Goal: Task Accomplishment & Management: Manage account settings

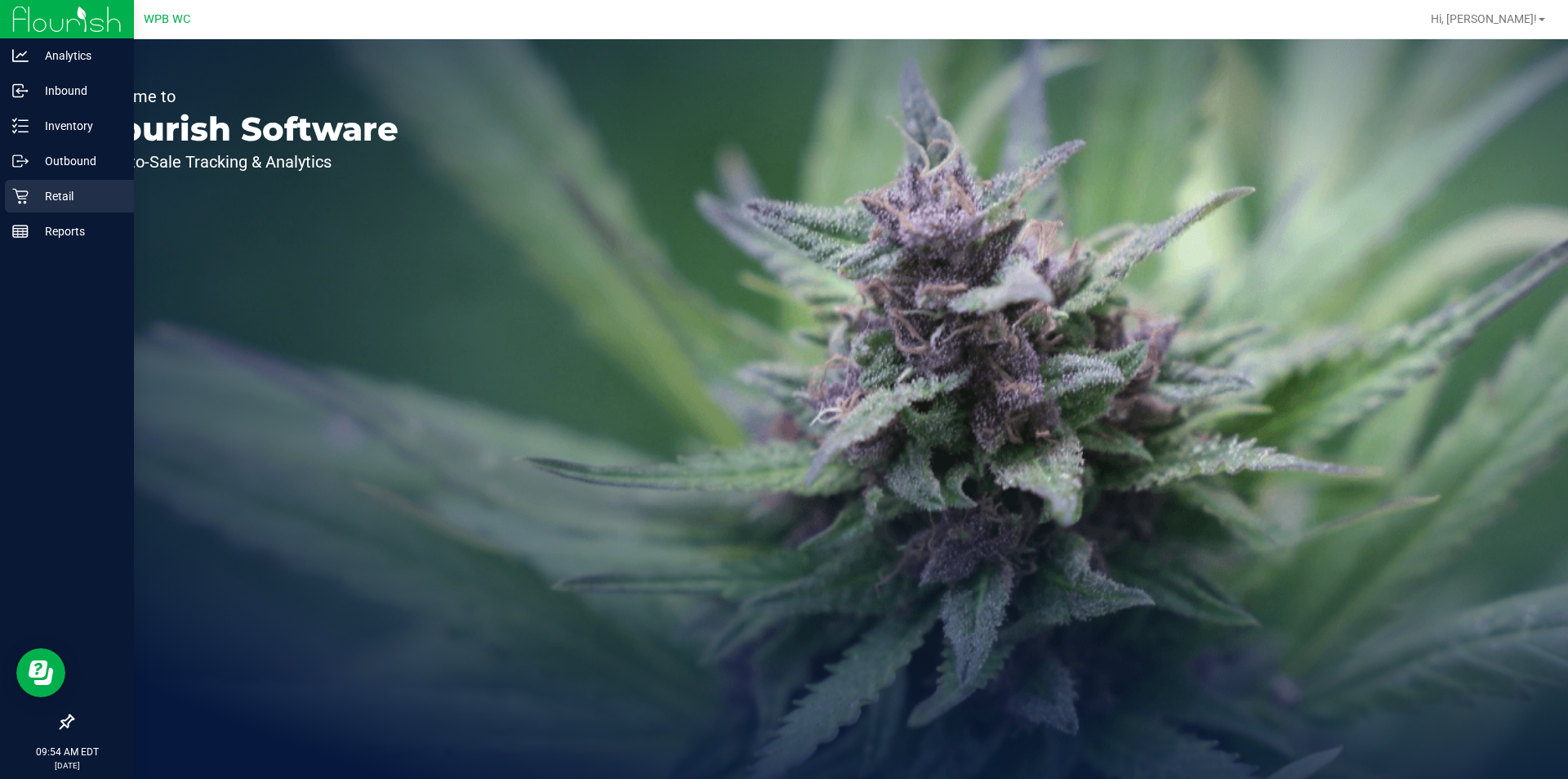
click at [24, 202] on icon at bounding box center [20, 196] width 15 height 15
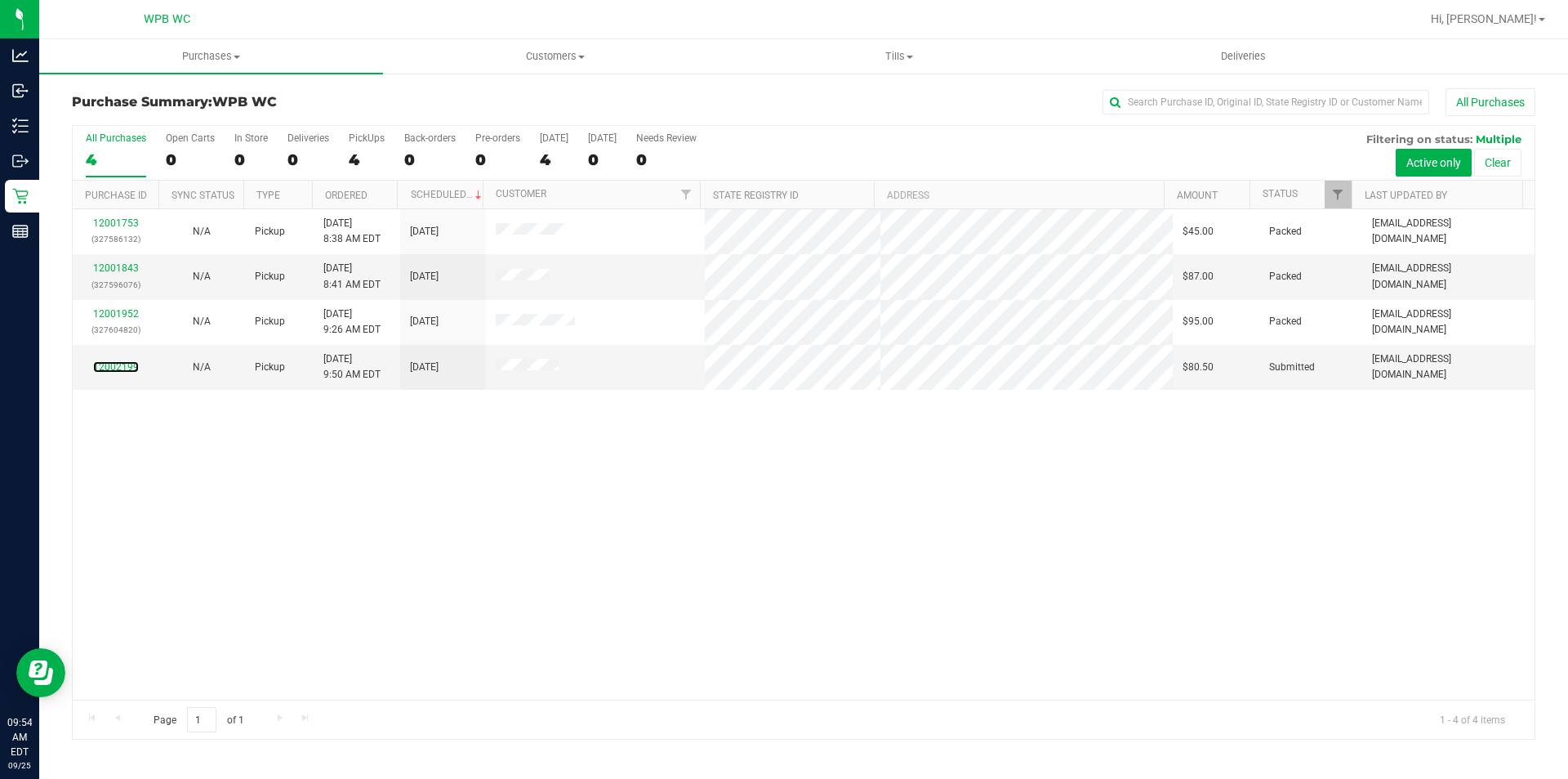
click at [113, 364] on link "12002199" at bounding box center [115, 366] width 46 height 12
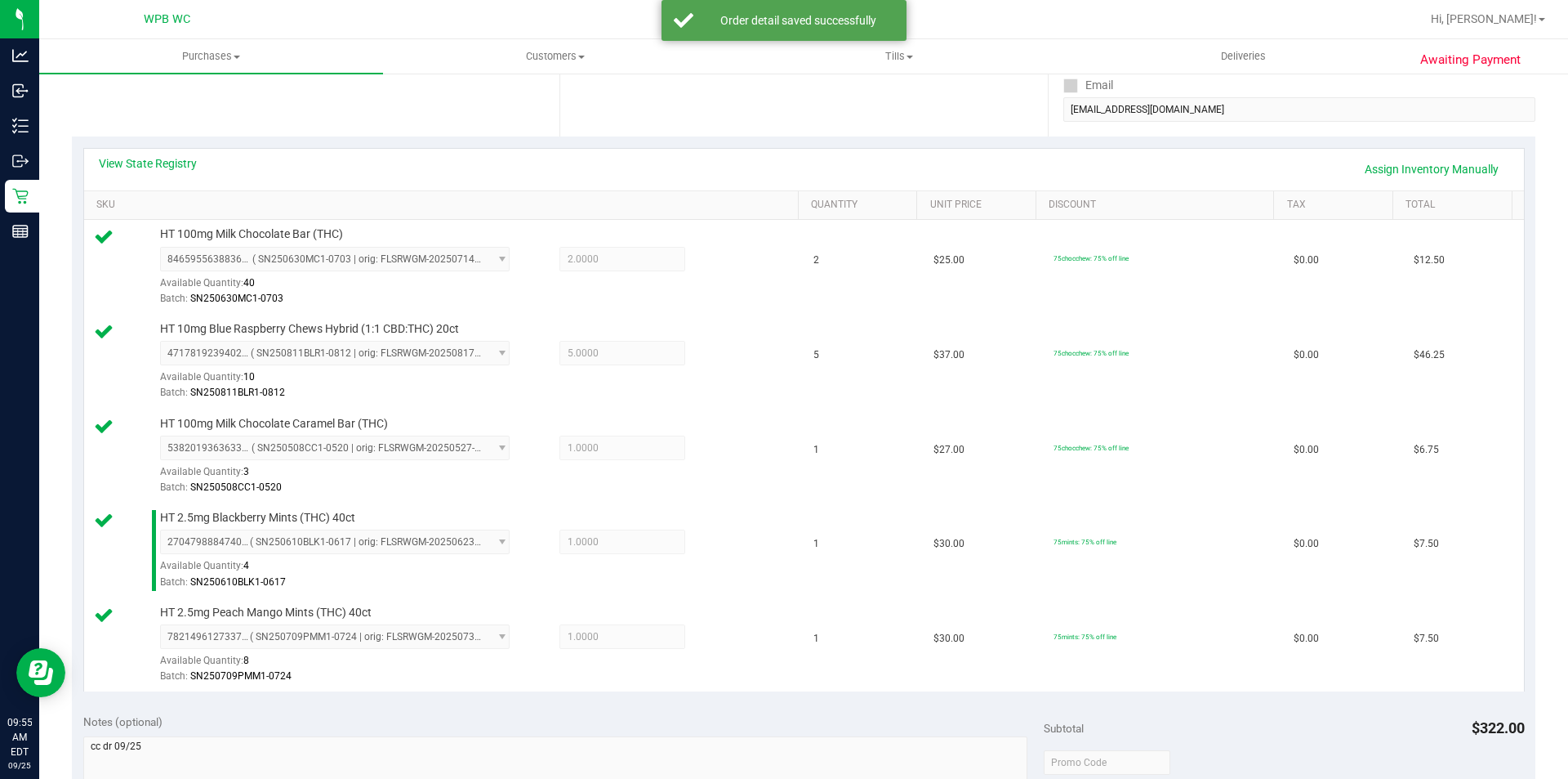
scroll to position [572, 0]
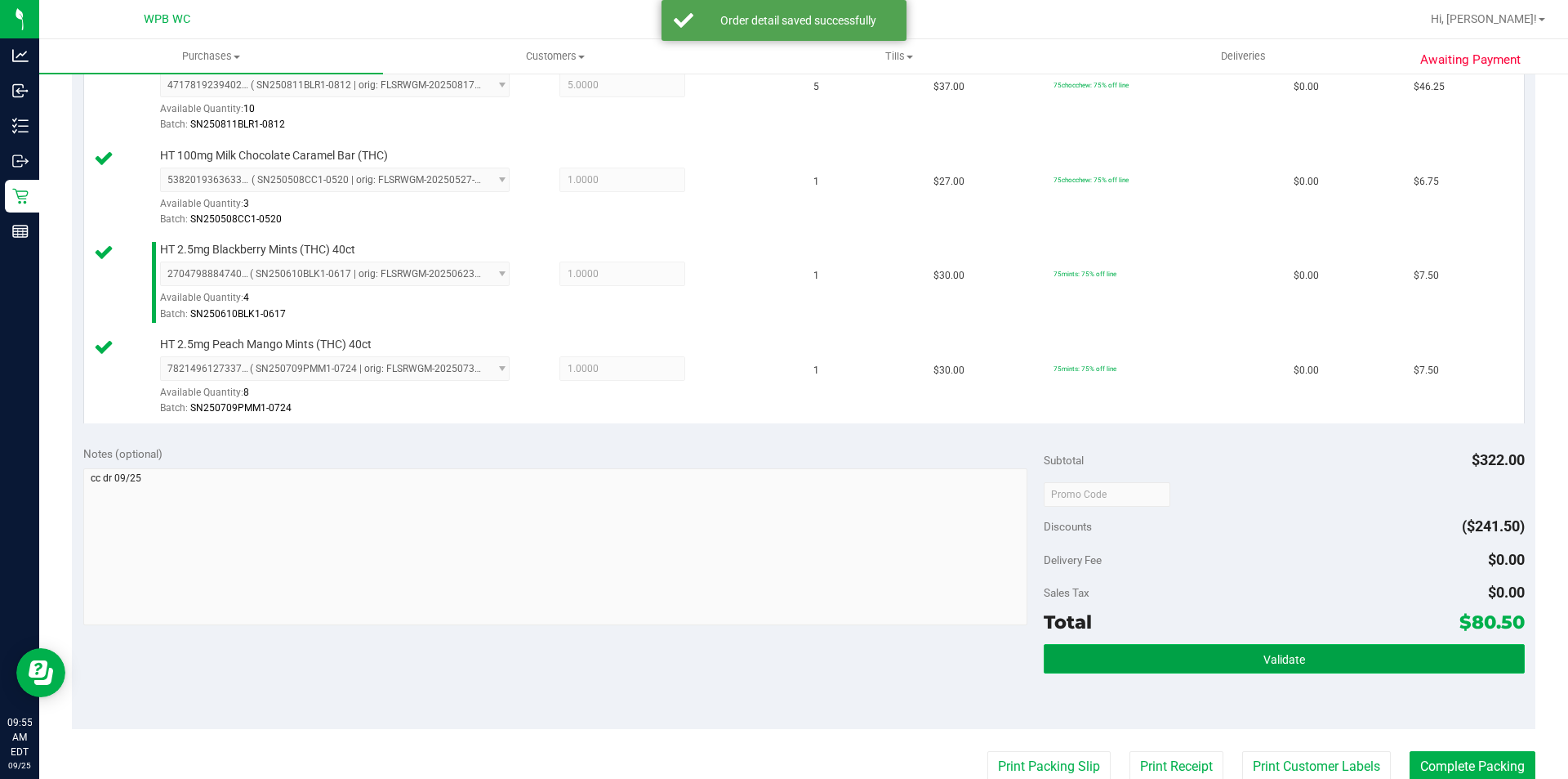
click at [1200, 655] on button "Validate" at bounding box center [1284, 658] width 480 height 29
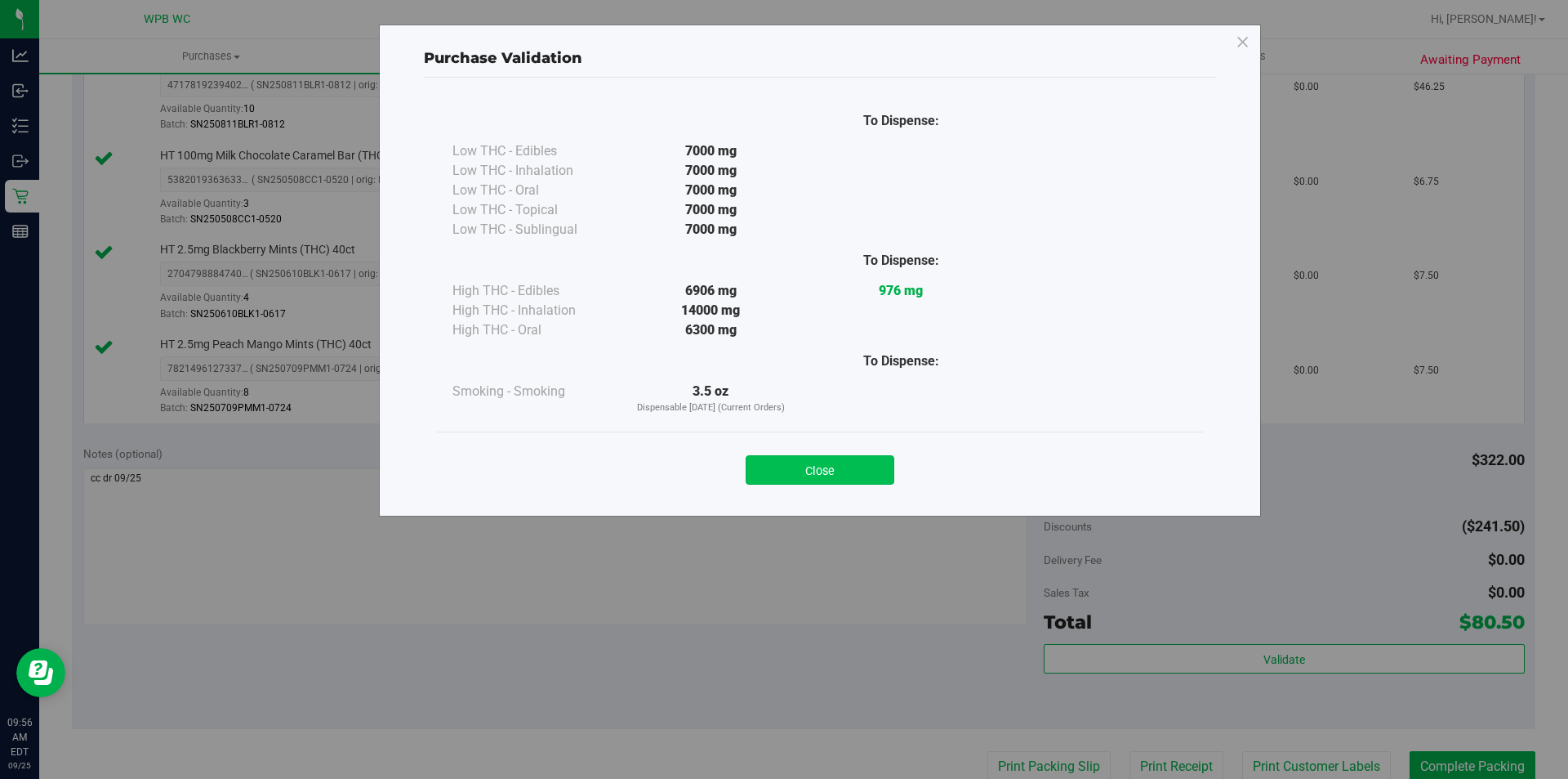
click at [860, 459] on button "Close" at bounding box center [820, 470] width 148 height 29
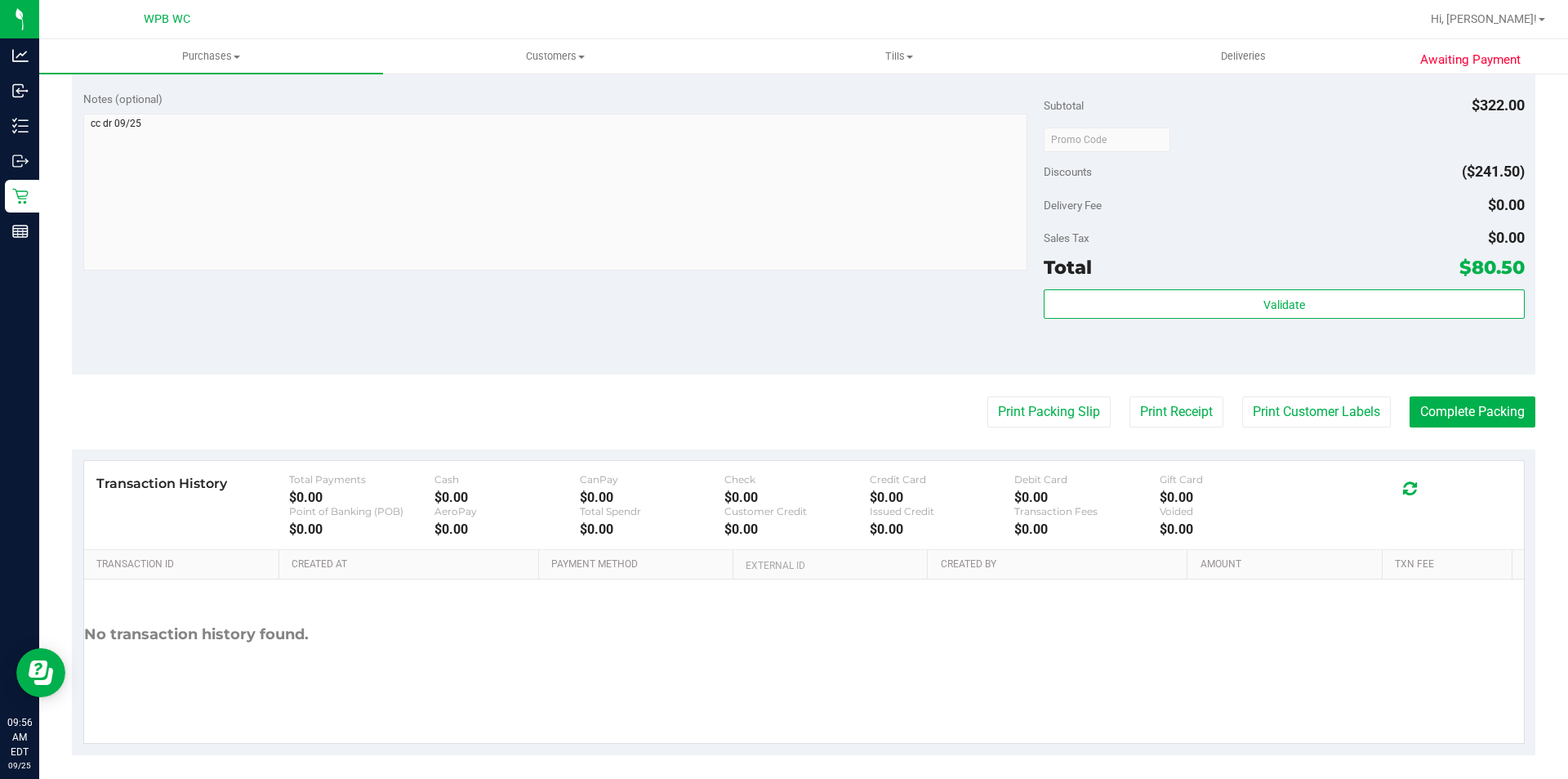
scroll to position [935, 0]
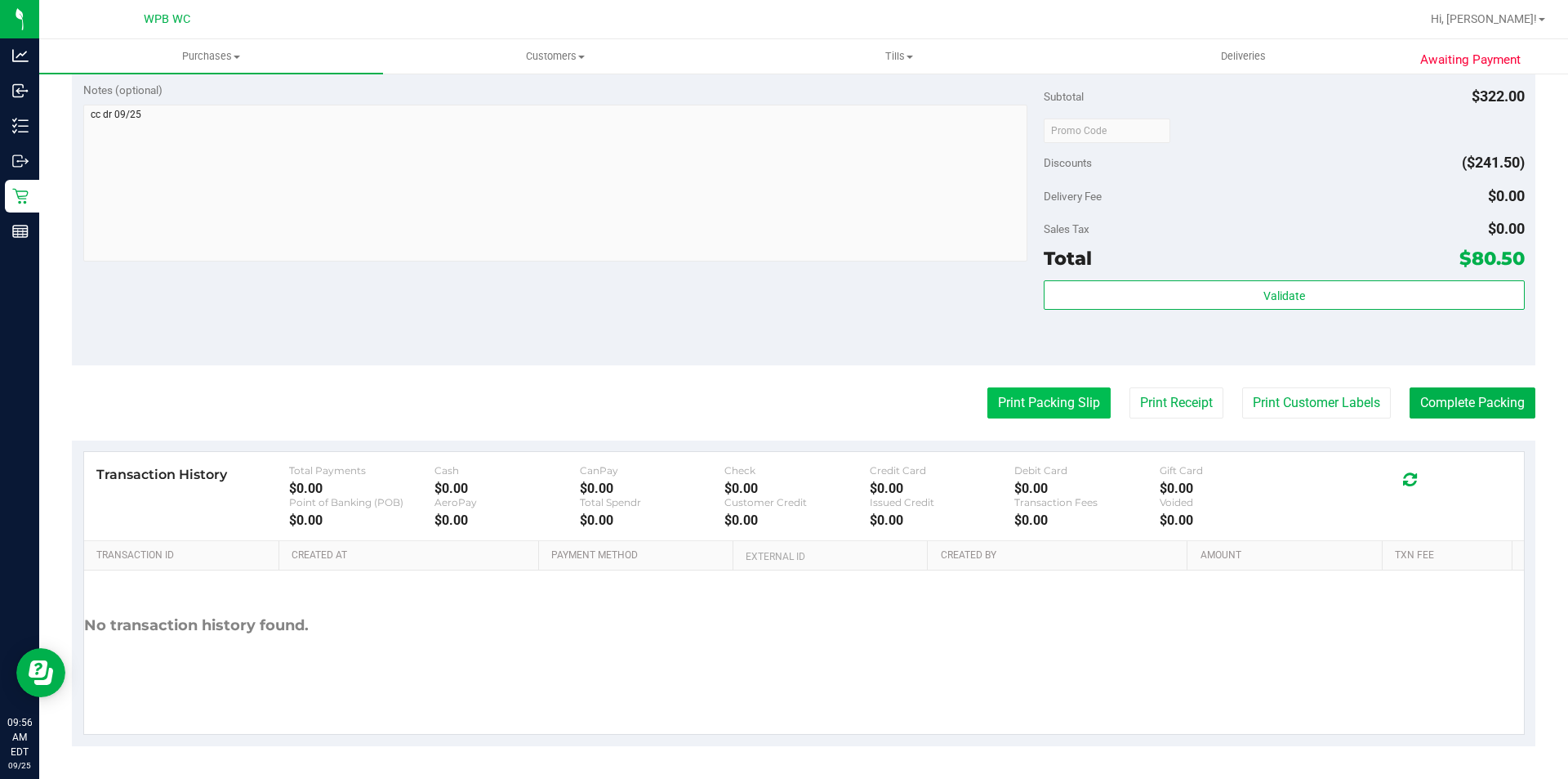
click at [1029, 398] on button "Print Packing Slip" at bounding box center [1049, 403] width 123 height 31
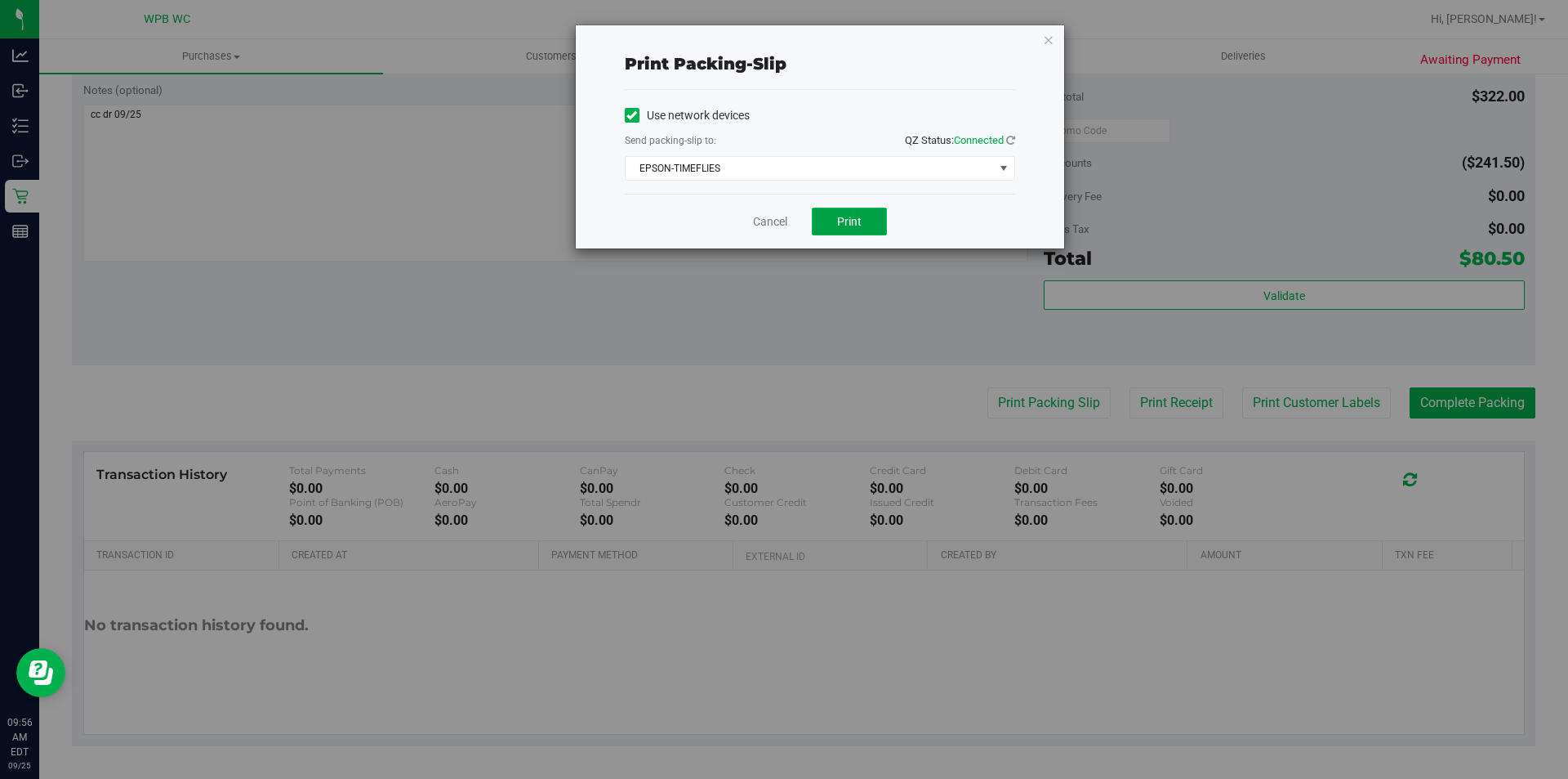
click at [857, 231] on button "Print" at bounding box center [849, 221] width 75 height 28
click at [1050, 39] on icon "button" at bounding box center [1048, 39] width 12 height 20
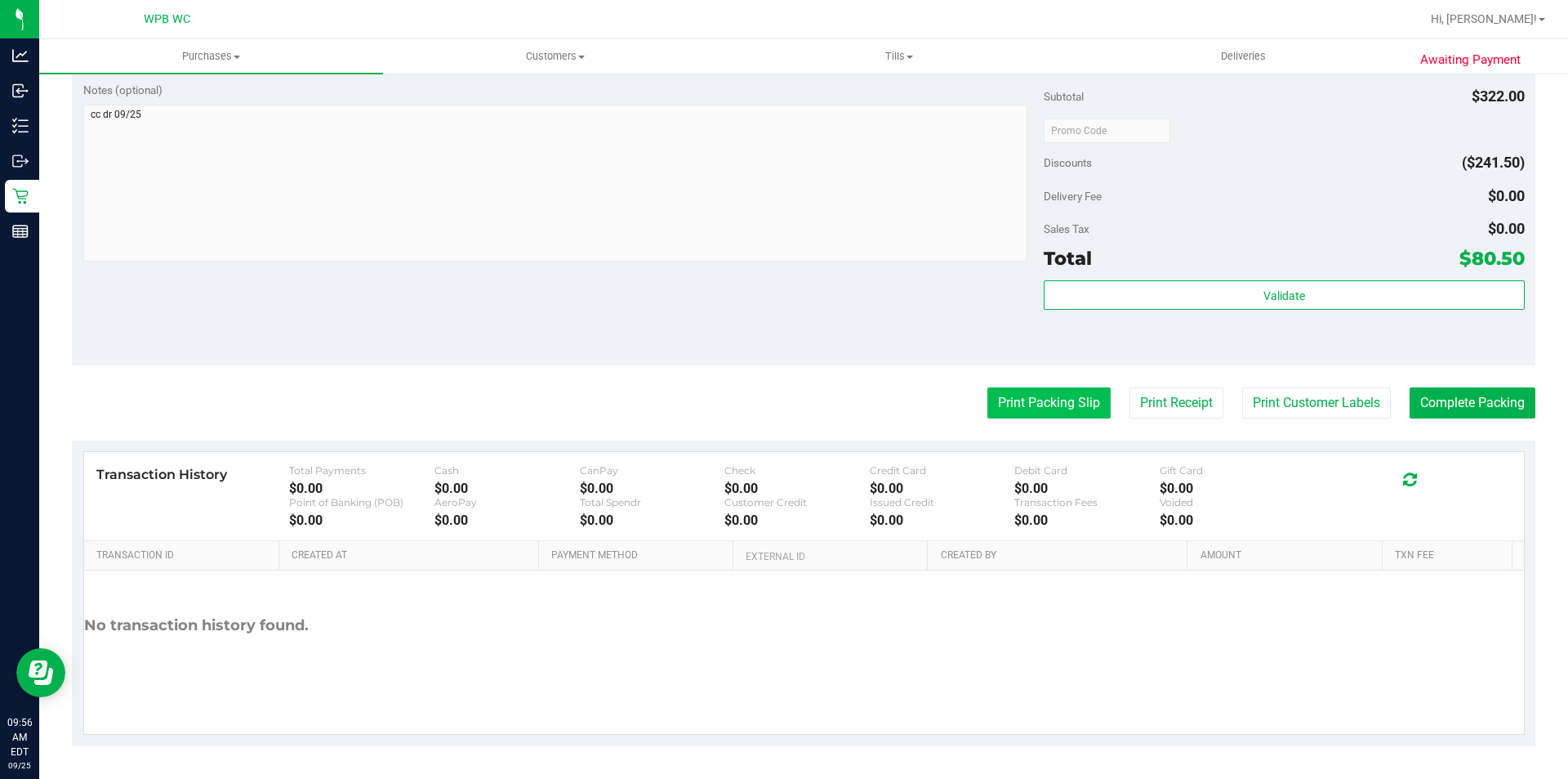
click at [988, 393] on button "Print Packing Slip" at bounding box center [1049, 403] width 123 height 31
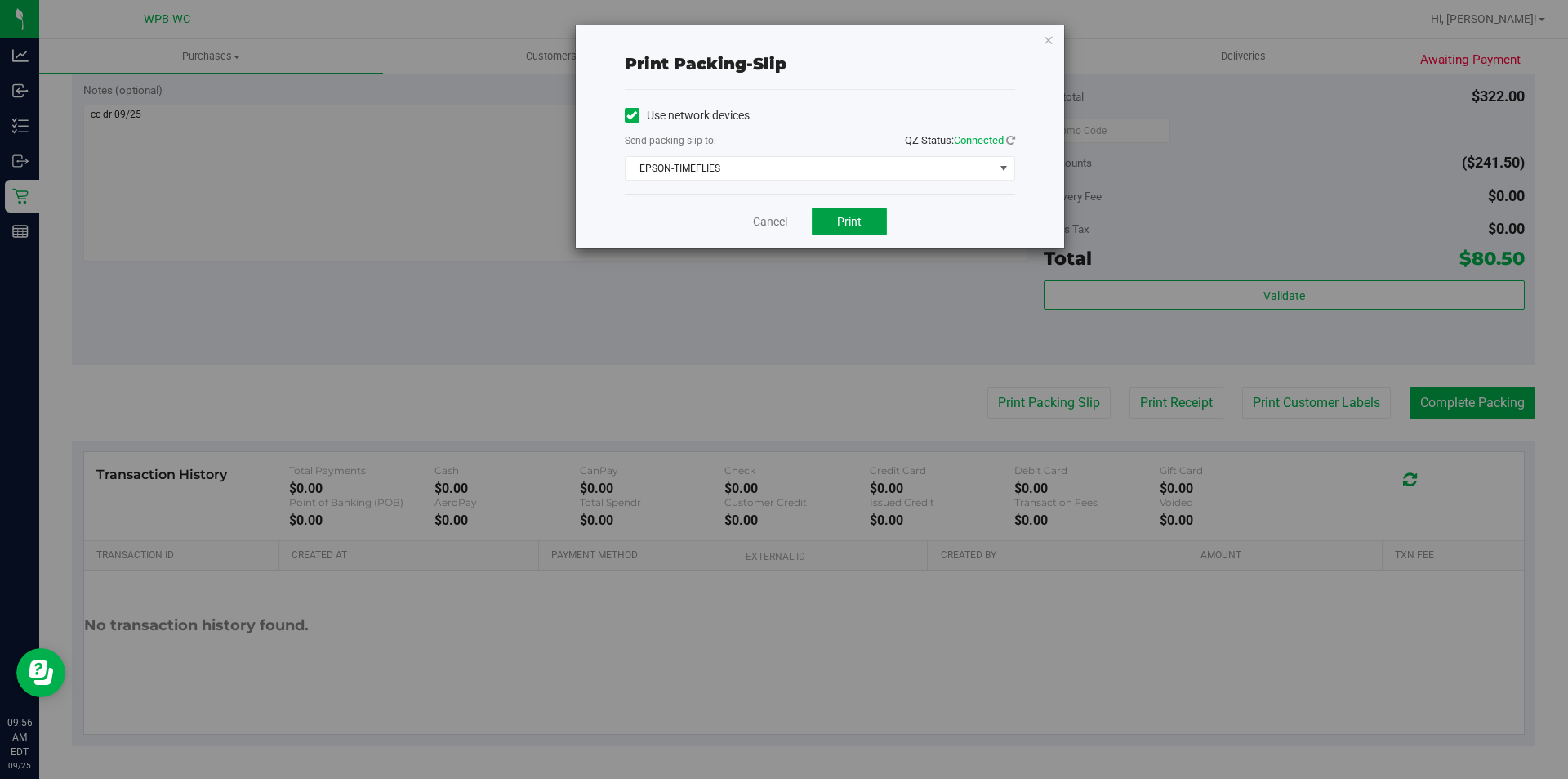
click at [833, 216] on button "Print" at bounding box center [849, 221] width 75 height 28
click at [1052, 38] on icon "button" at bounding box center [1048, 39] width 12 height 20
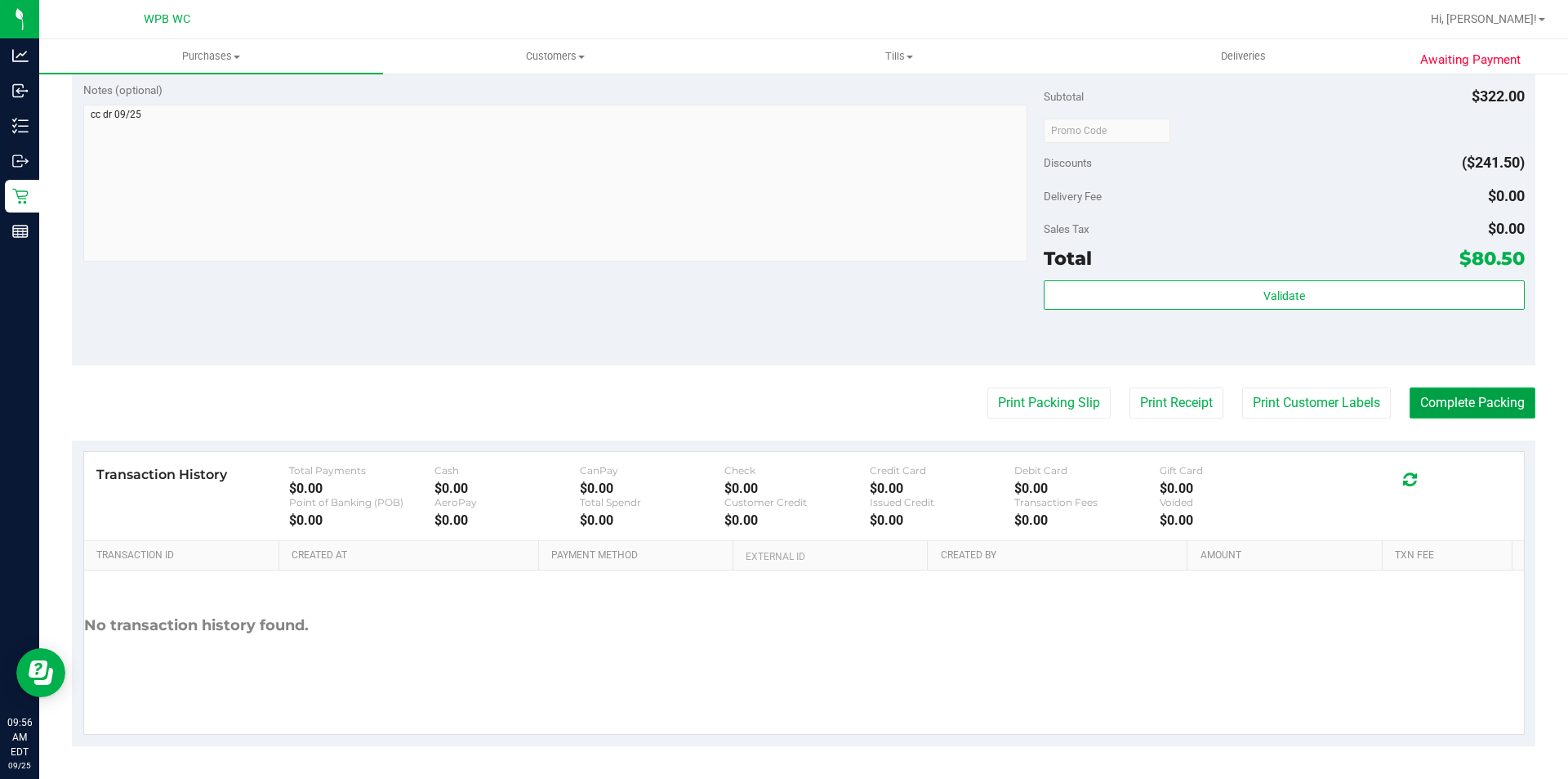
click at [1434, 398] on button "Complete Packing" at bounding box center [1472, 403] width 126 height 31
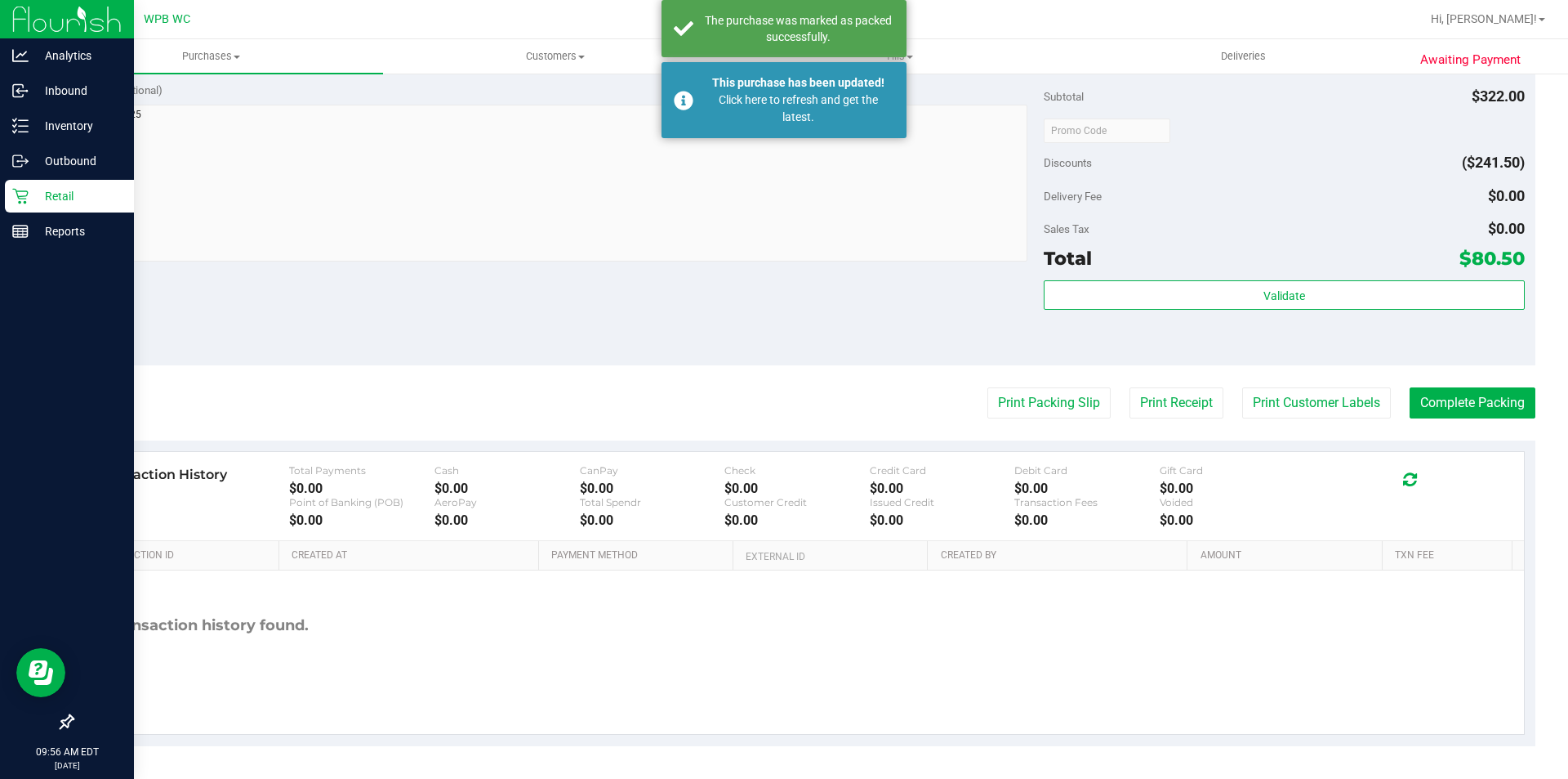
click at [54, 194] on p "Retail" at bounding box center [78, 197] width 98 height 20
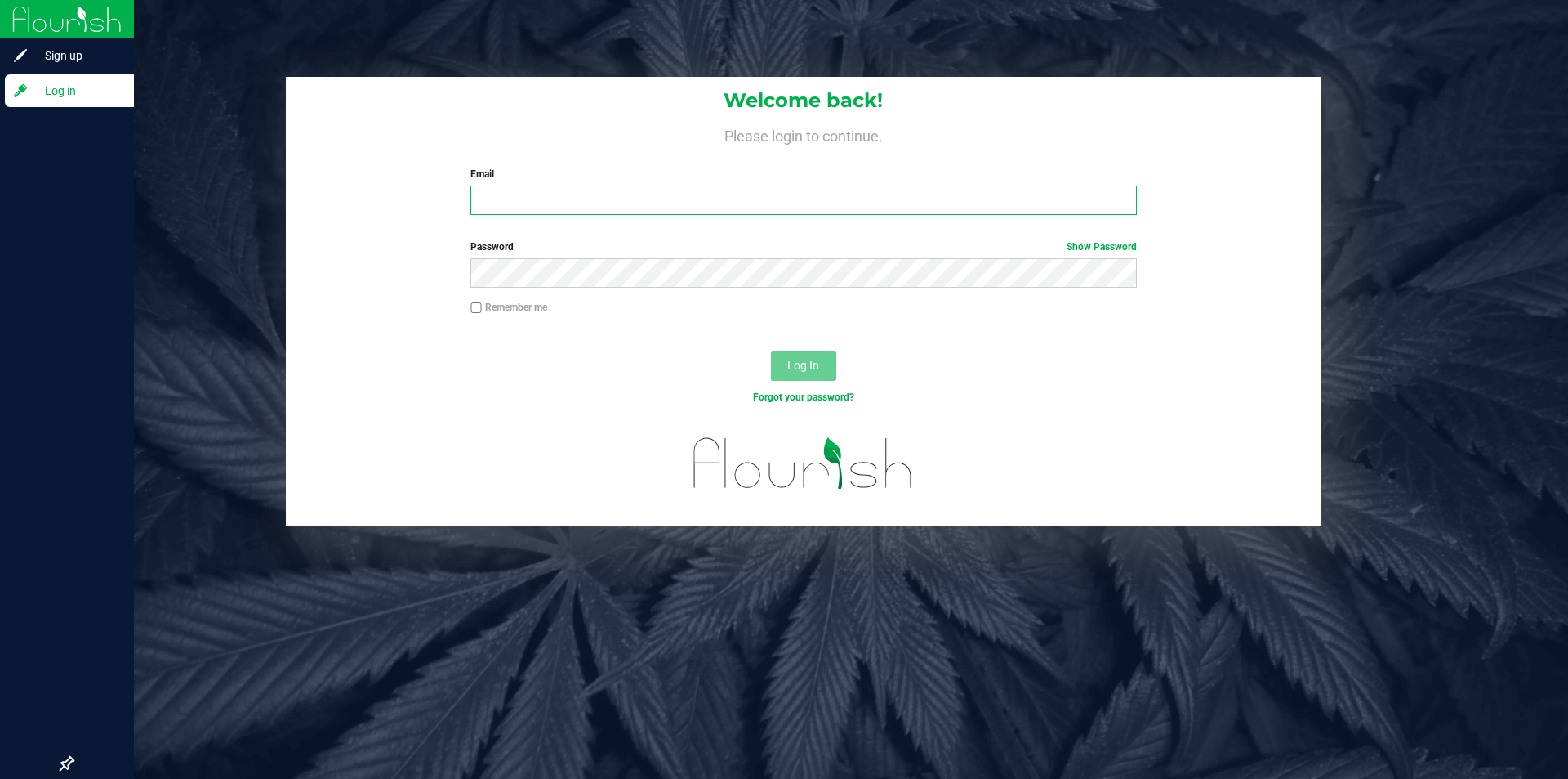
click at [859, 199] on input "Email" at bounding box center [804, 200] width 666 height 29
type input "[EMAIL_ADDRESS][DOMAIN_NAME]"
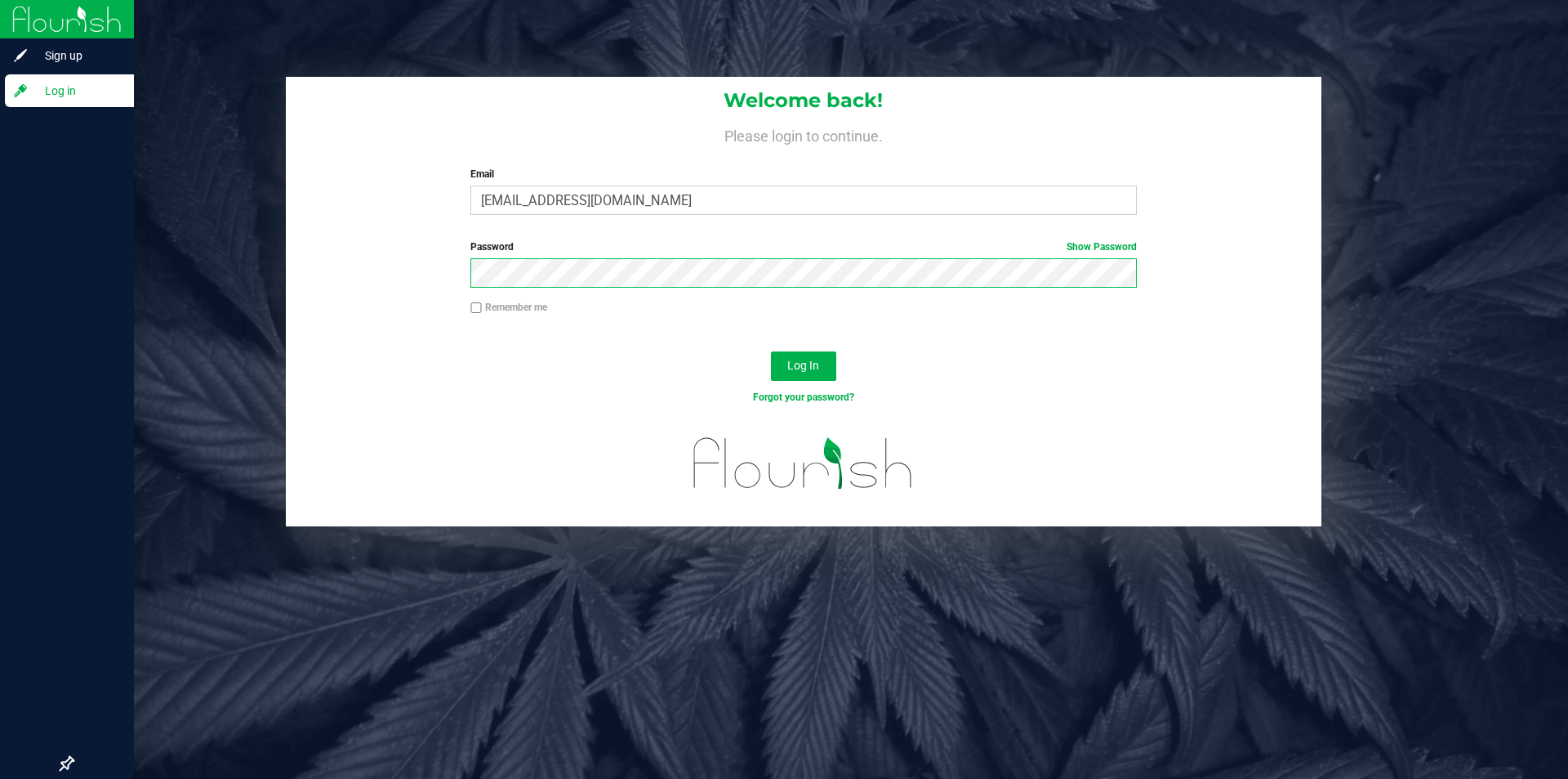
click at [771, 351] on button "Log In" at bounding box center [804, 365] width 65 height 29
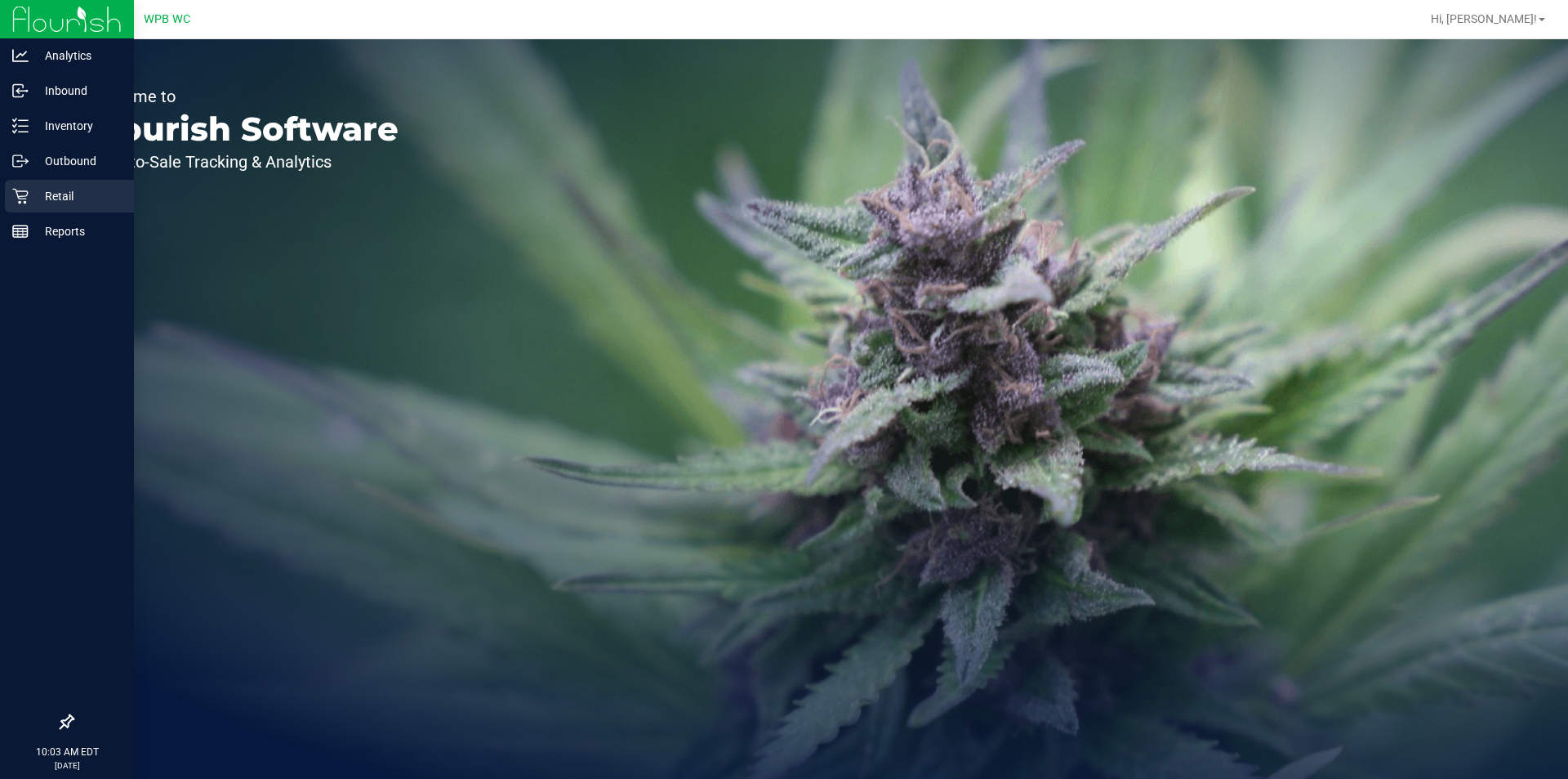
click at [39, 194] on p "Retail" at bounding box center [78, 197] width 98 height 20
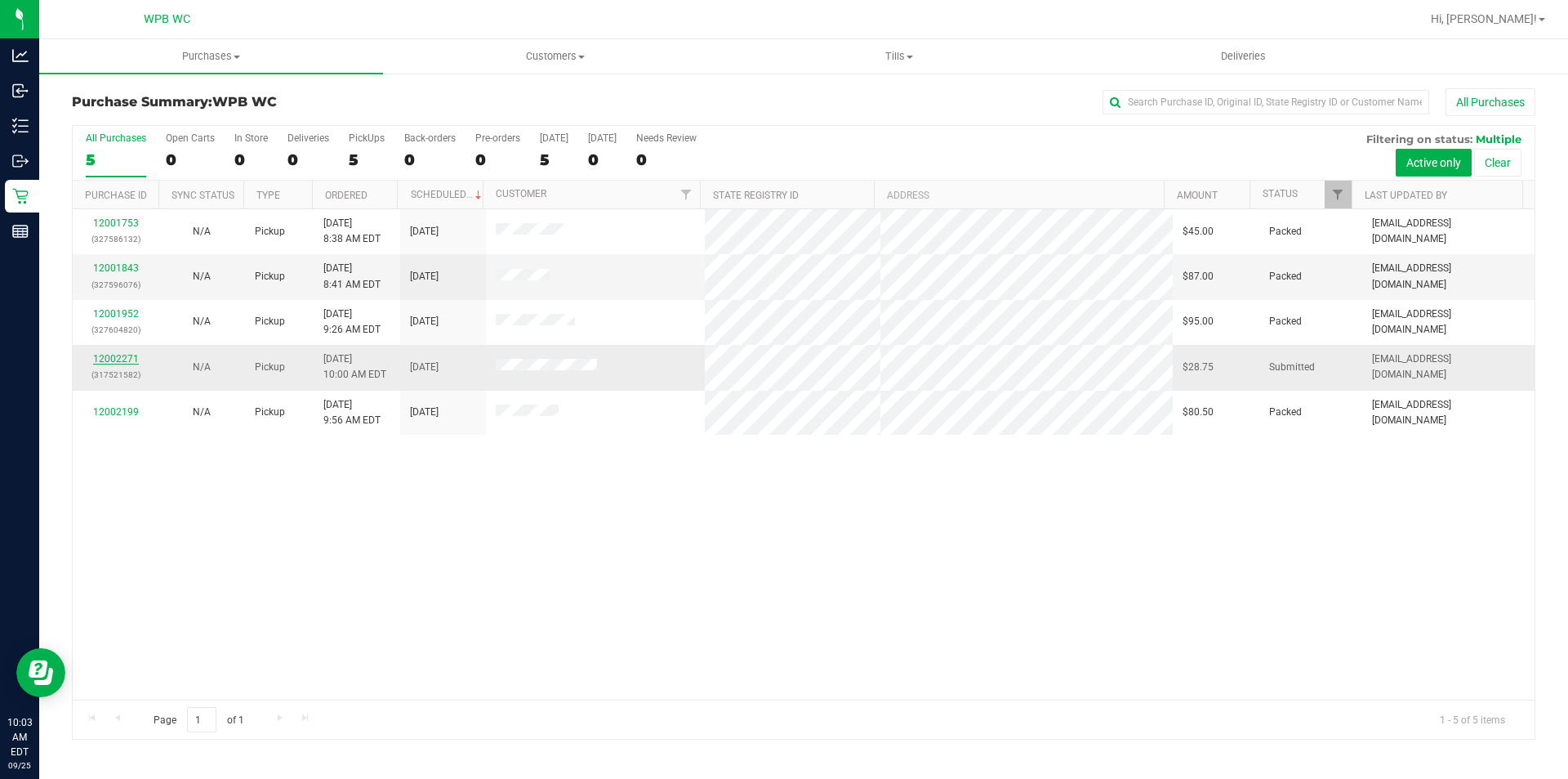
click at [118, 355] on link "12002271" at bounding box center [115, 358] width 46 height 12
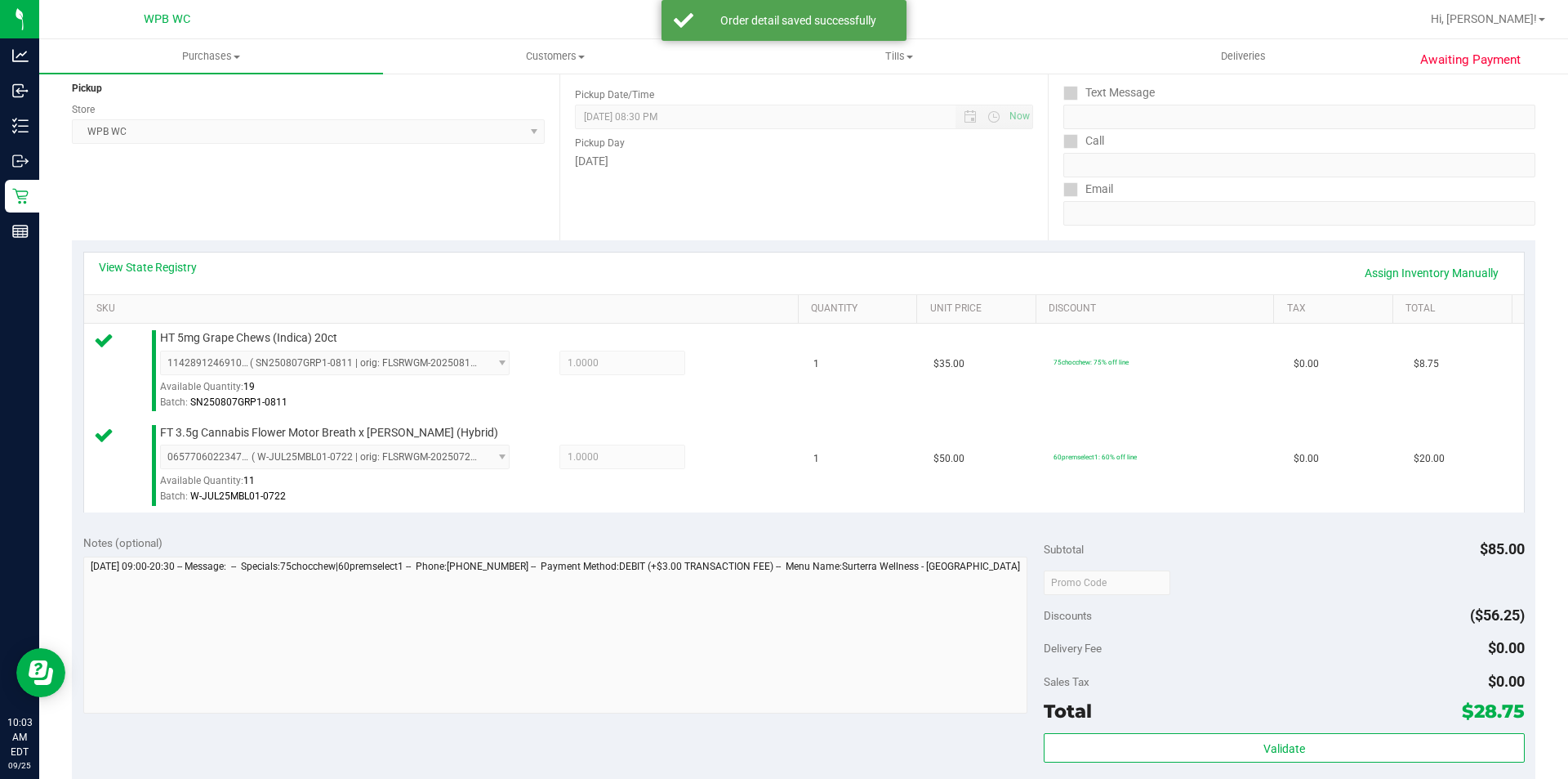
scroll to position [327, 0]
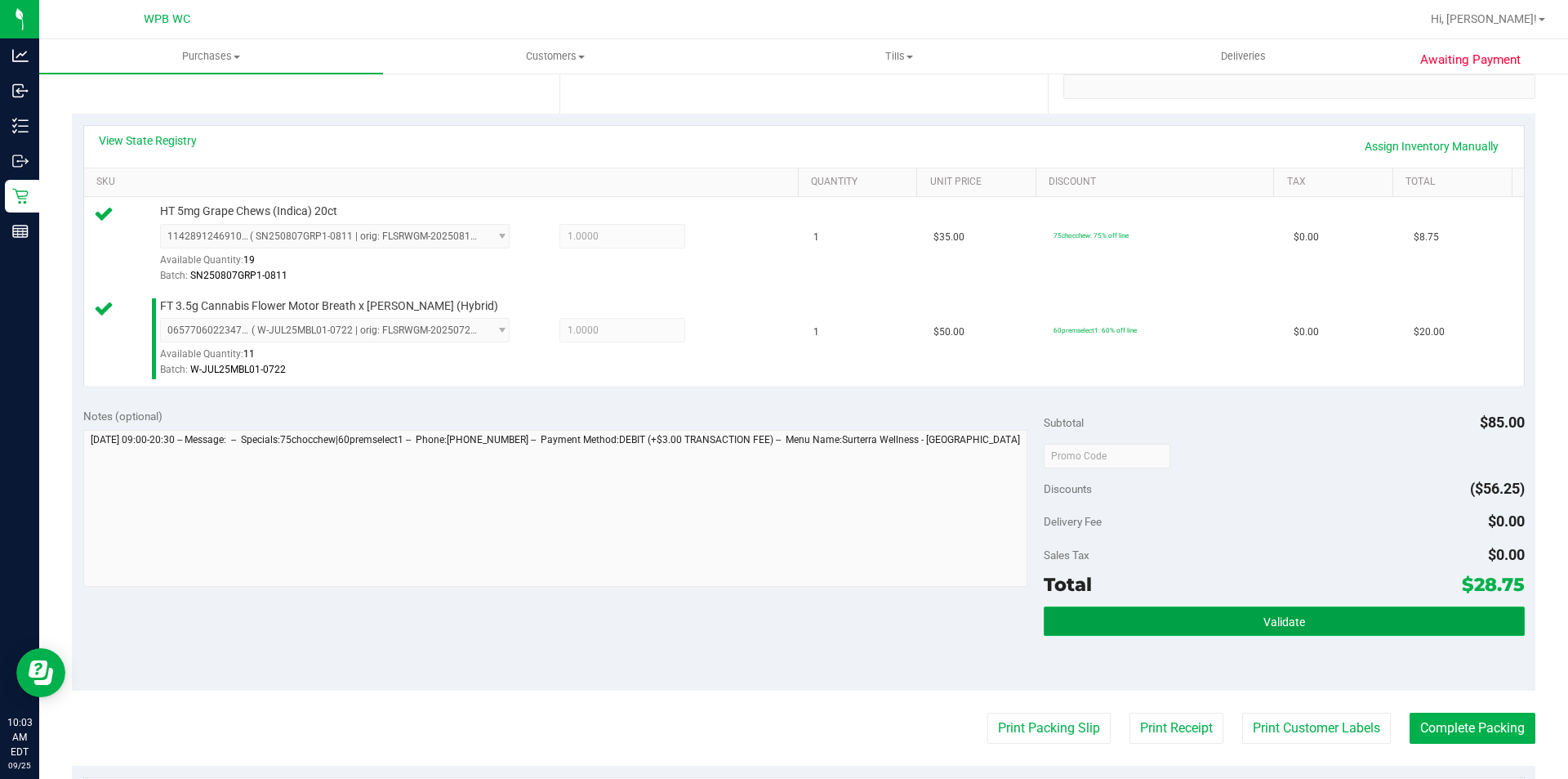
click at [1243, 630] on button "Validate" at bounding box center [1284, 621] width 480 height 29
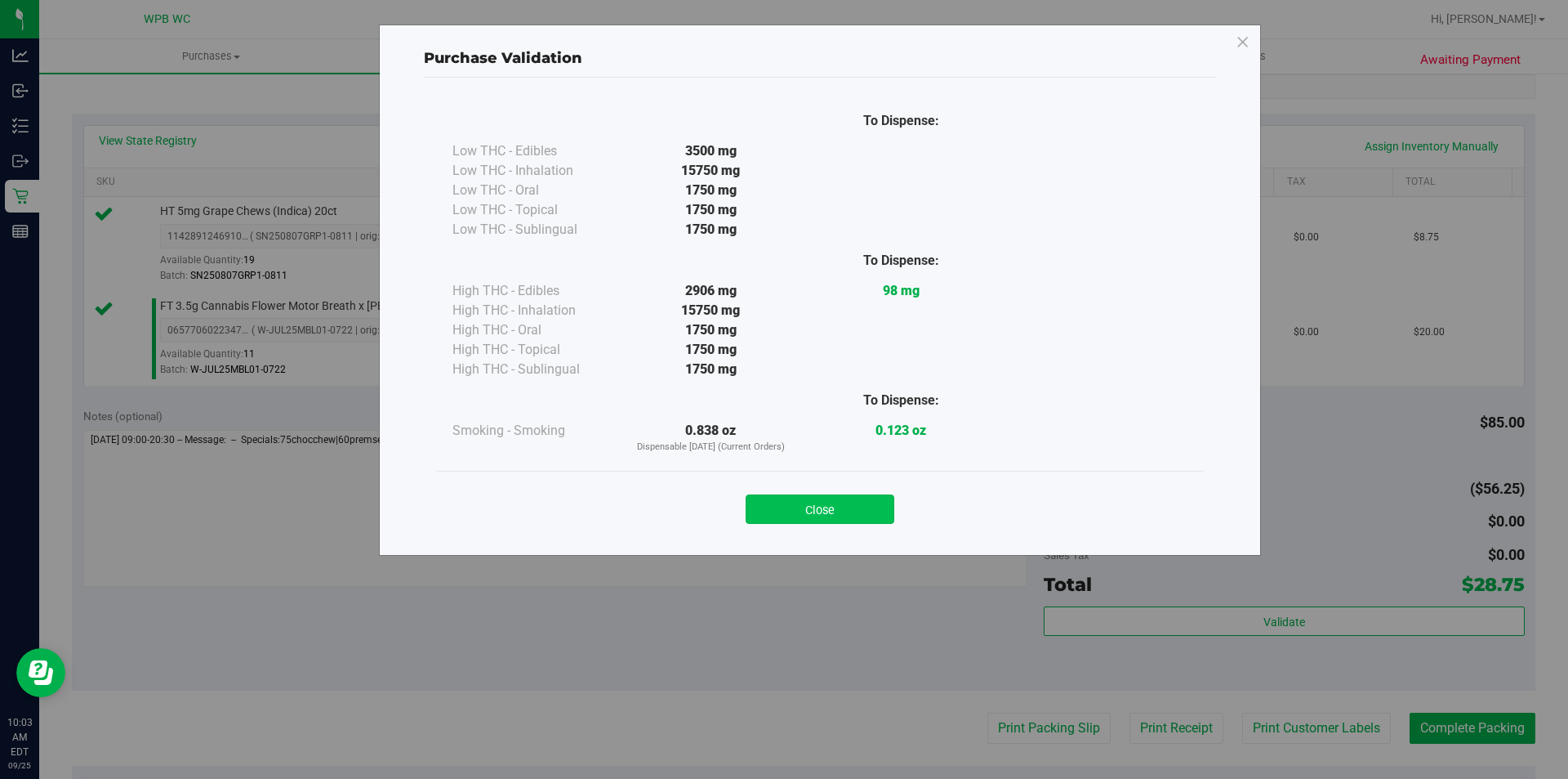
click at [890, 508] on button "Close" at bounding box center [820, 508] width 148 height 29
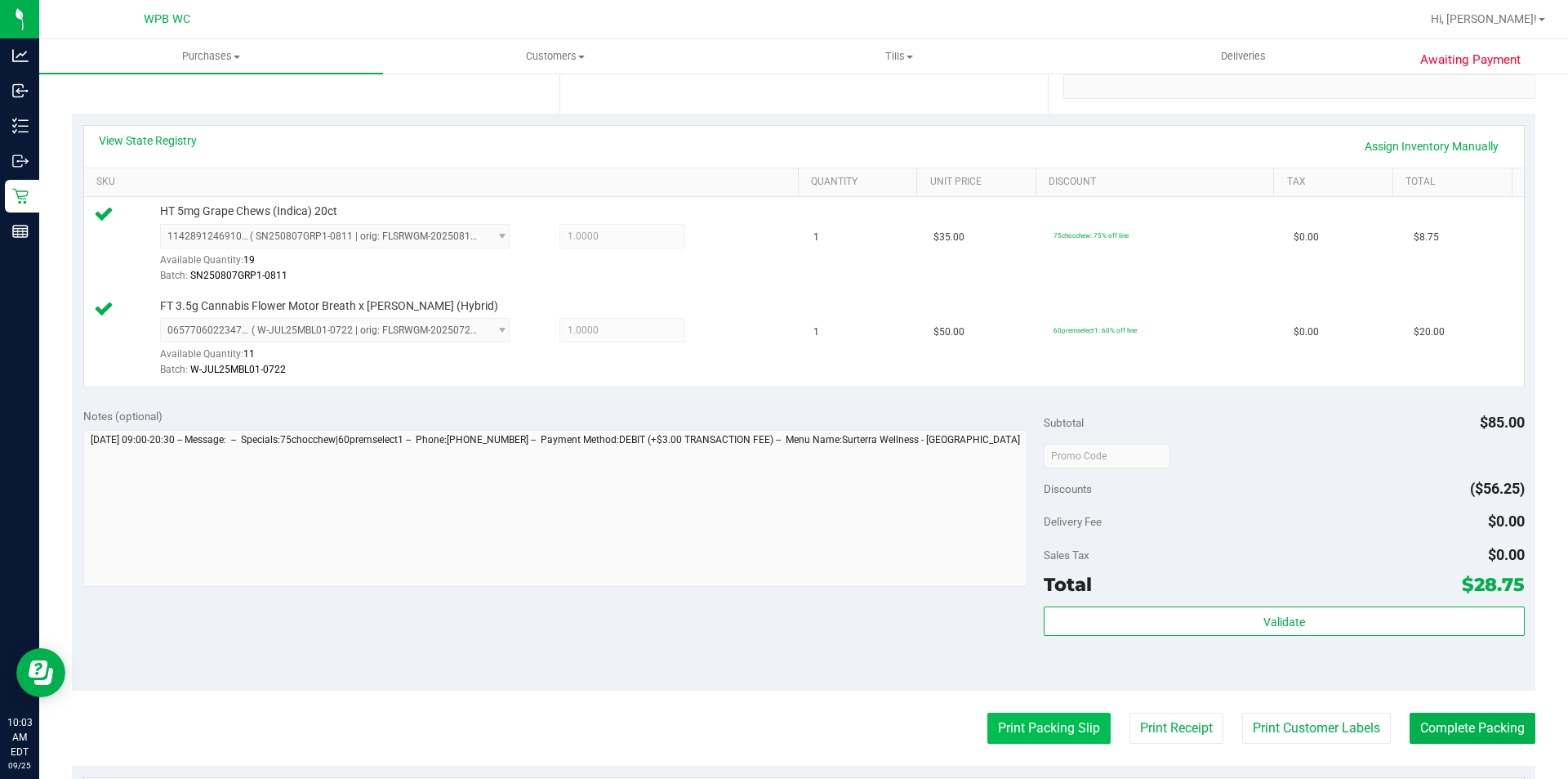
click at [1040, 725] on button "Print Packing Slip" at bounding box center [1049, 728] width 123 height 31
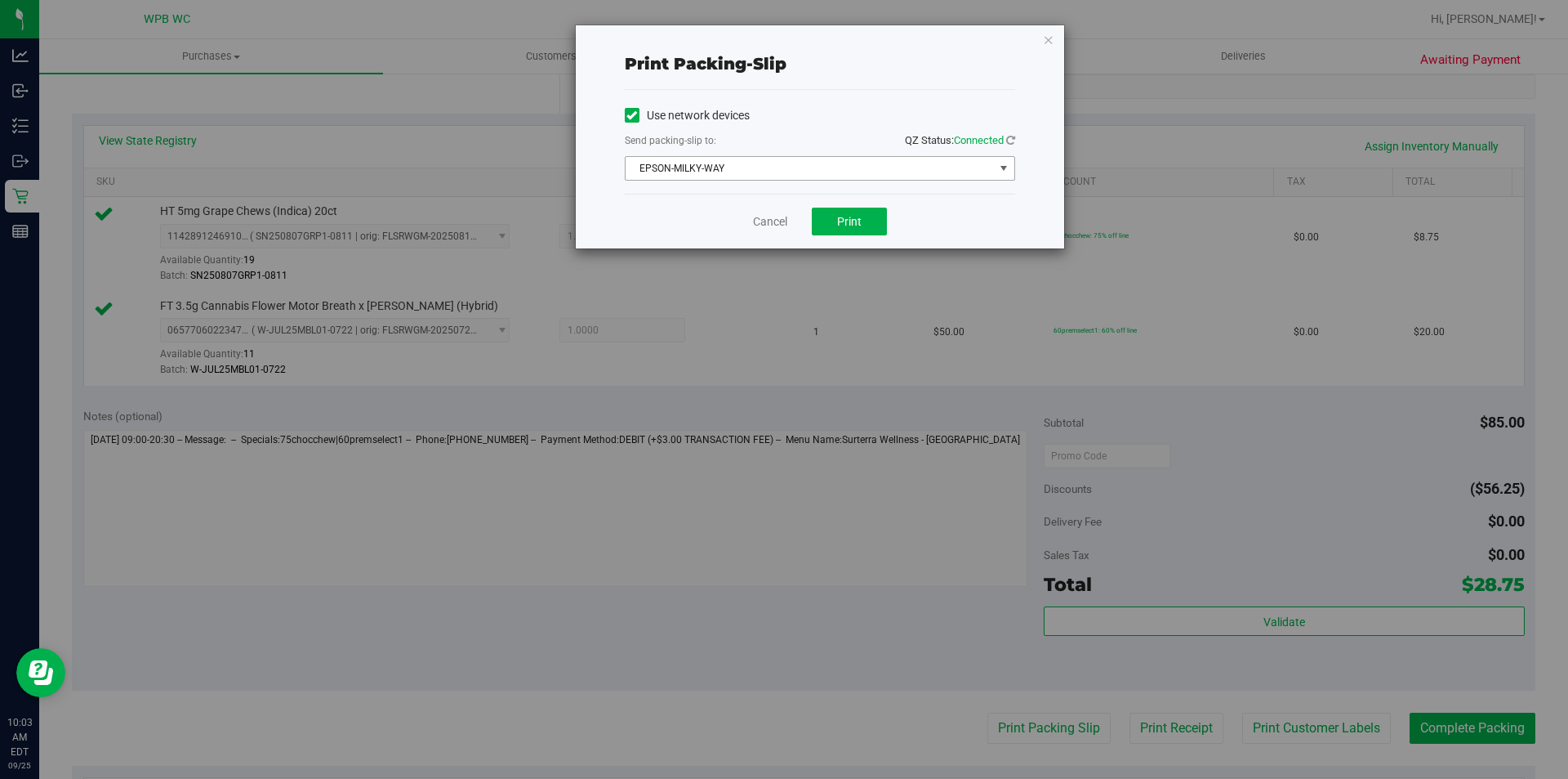
click at [816, 164] on span "EPSON-MILKY-WAY" at bounding box center [810, 169] width 369 height 23
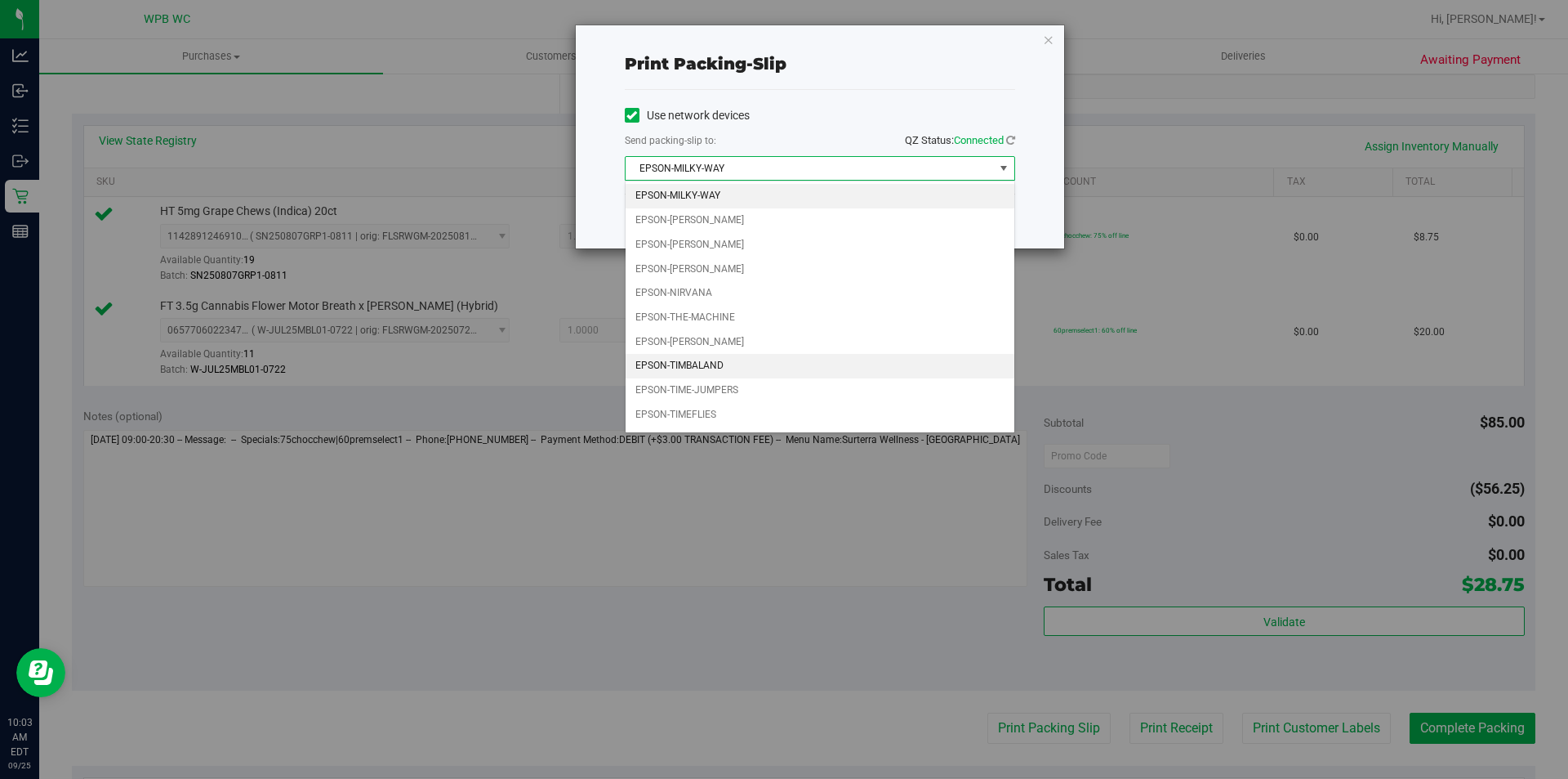
scroll to position [22, 0]
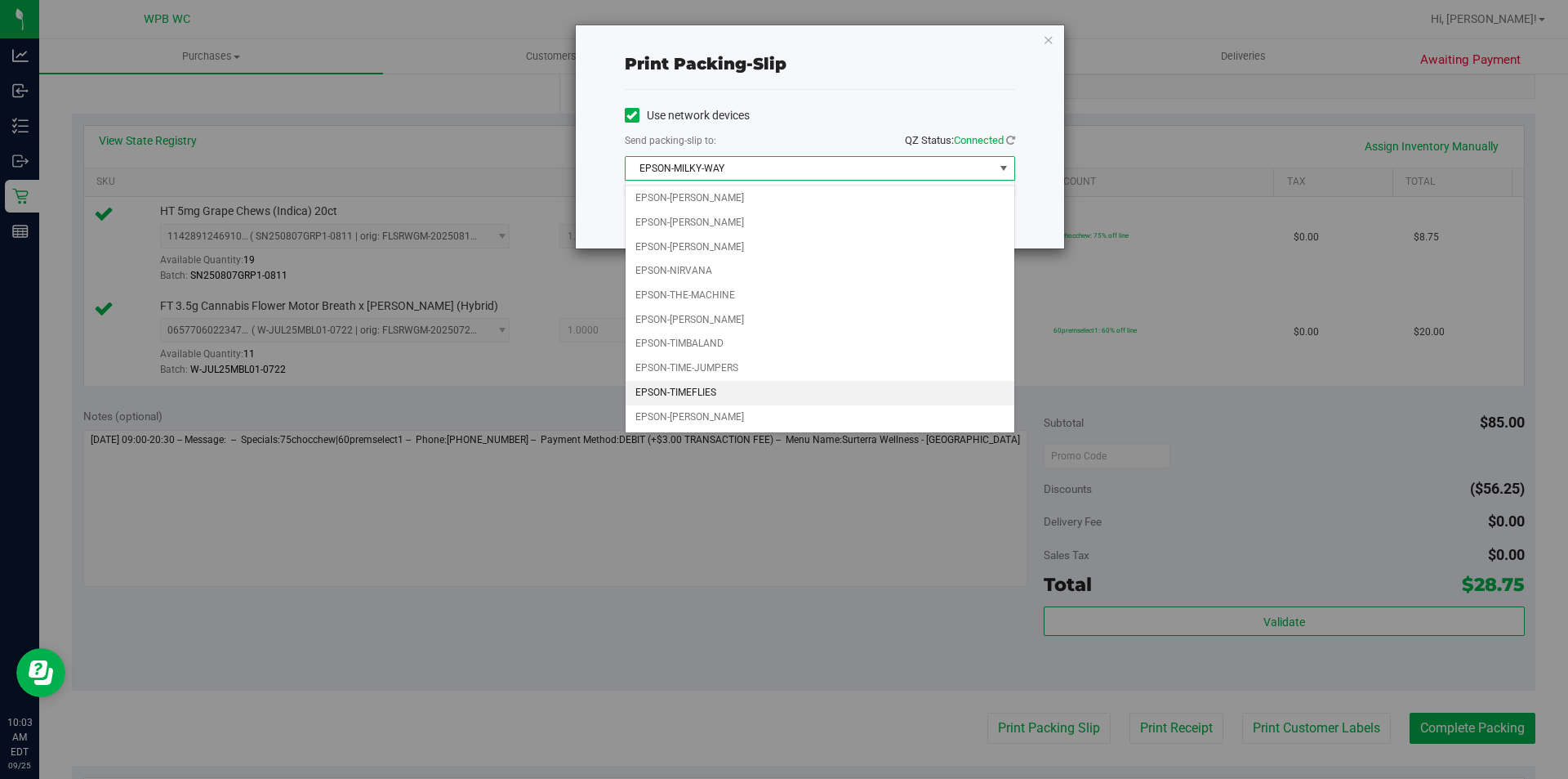
click at [731, 390] on li "EPSON-TIMEFLIES" at bounding box center [820, 392] width 388 height 24
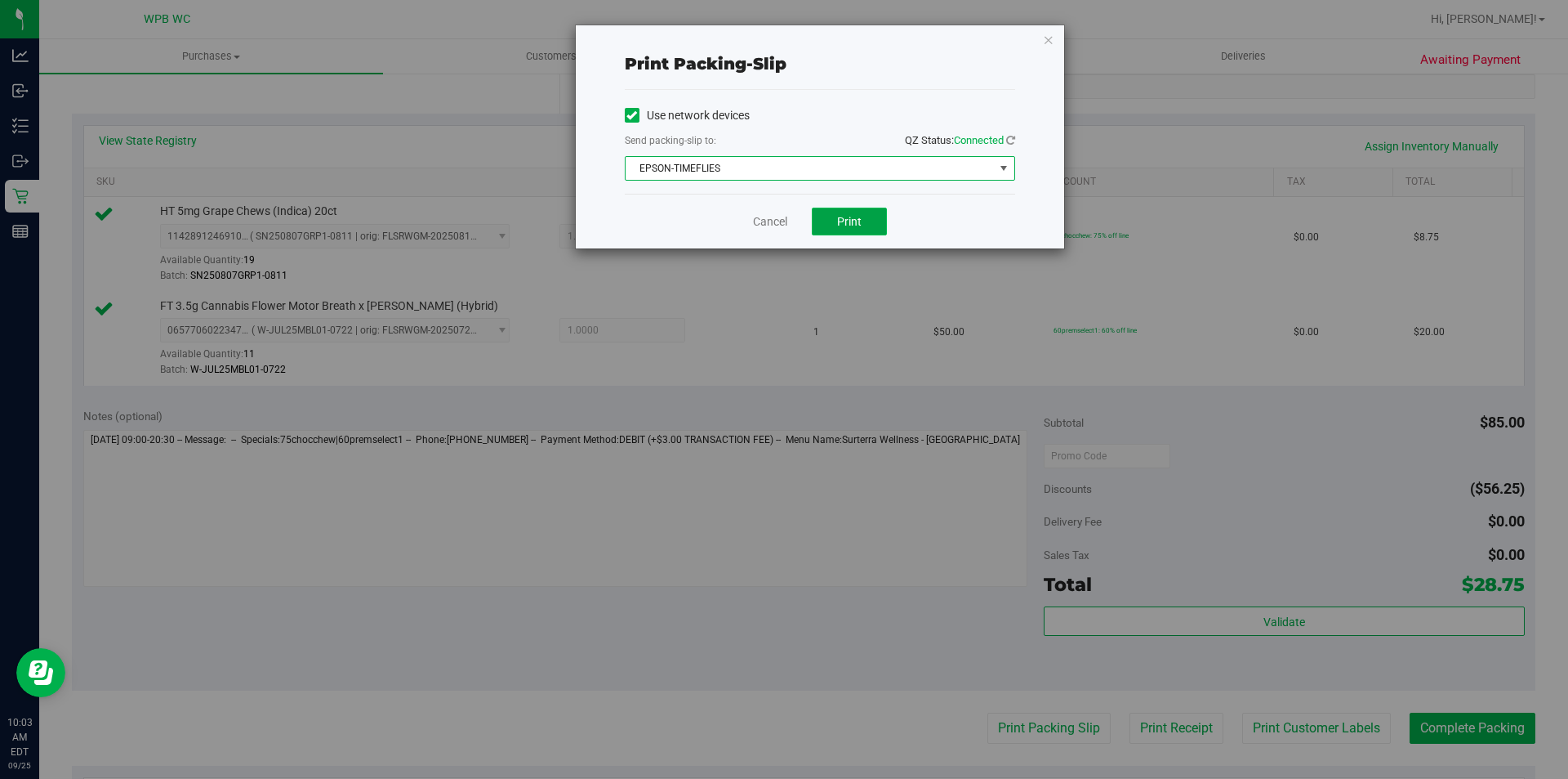
click at [829, 219] on button "Print" at bounding box center [849, 221] width 75 height 28
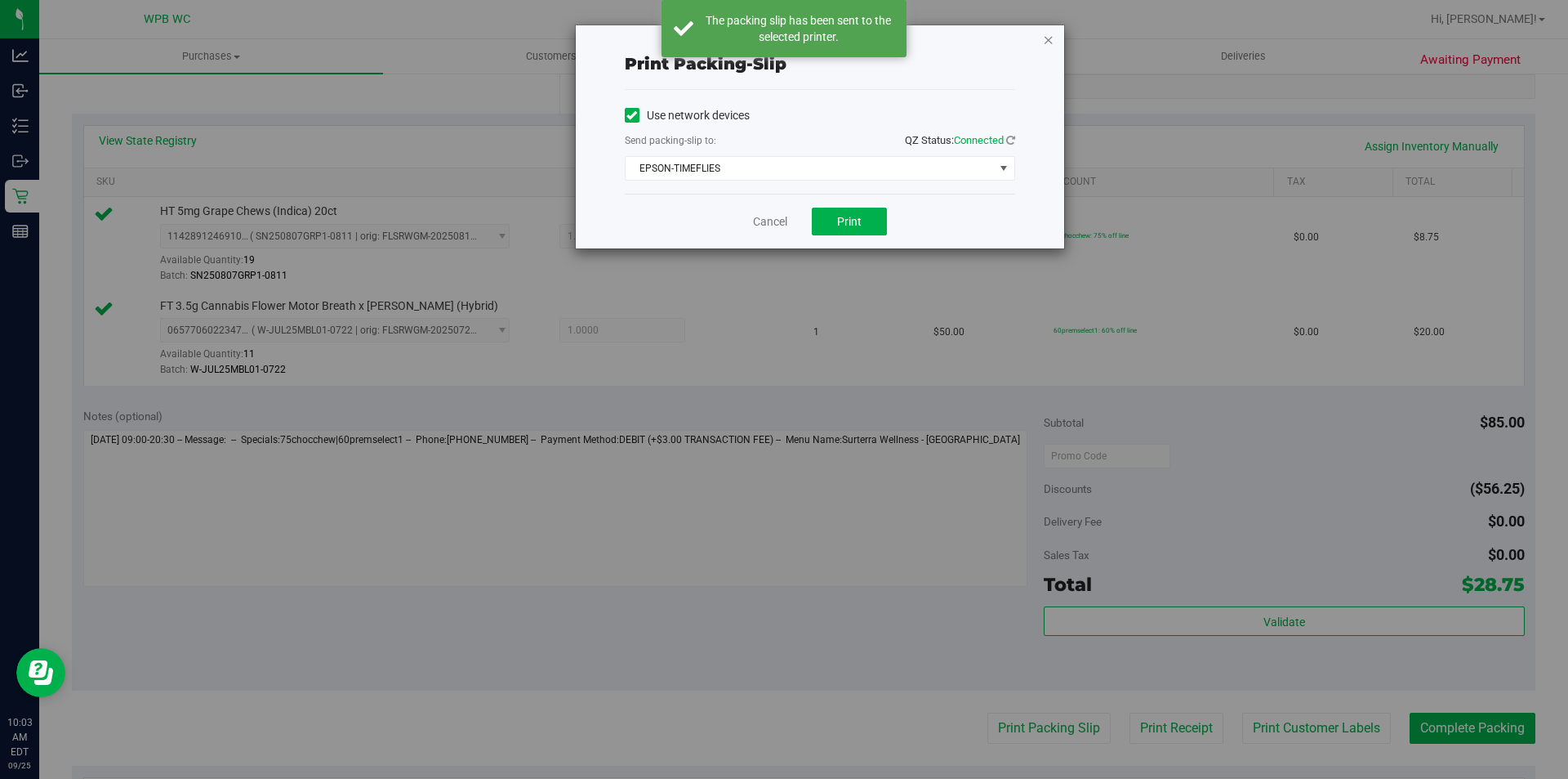
click at [1045, 39] on icon "button" at bounding box center [1048, 39] width 12 height 20
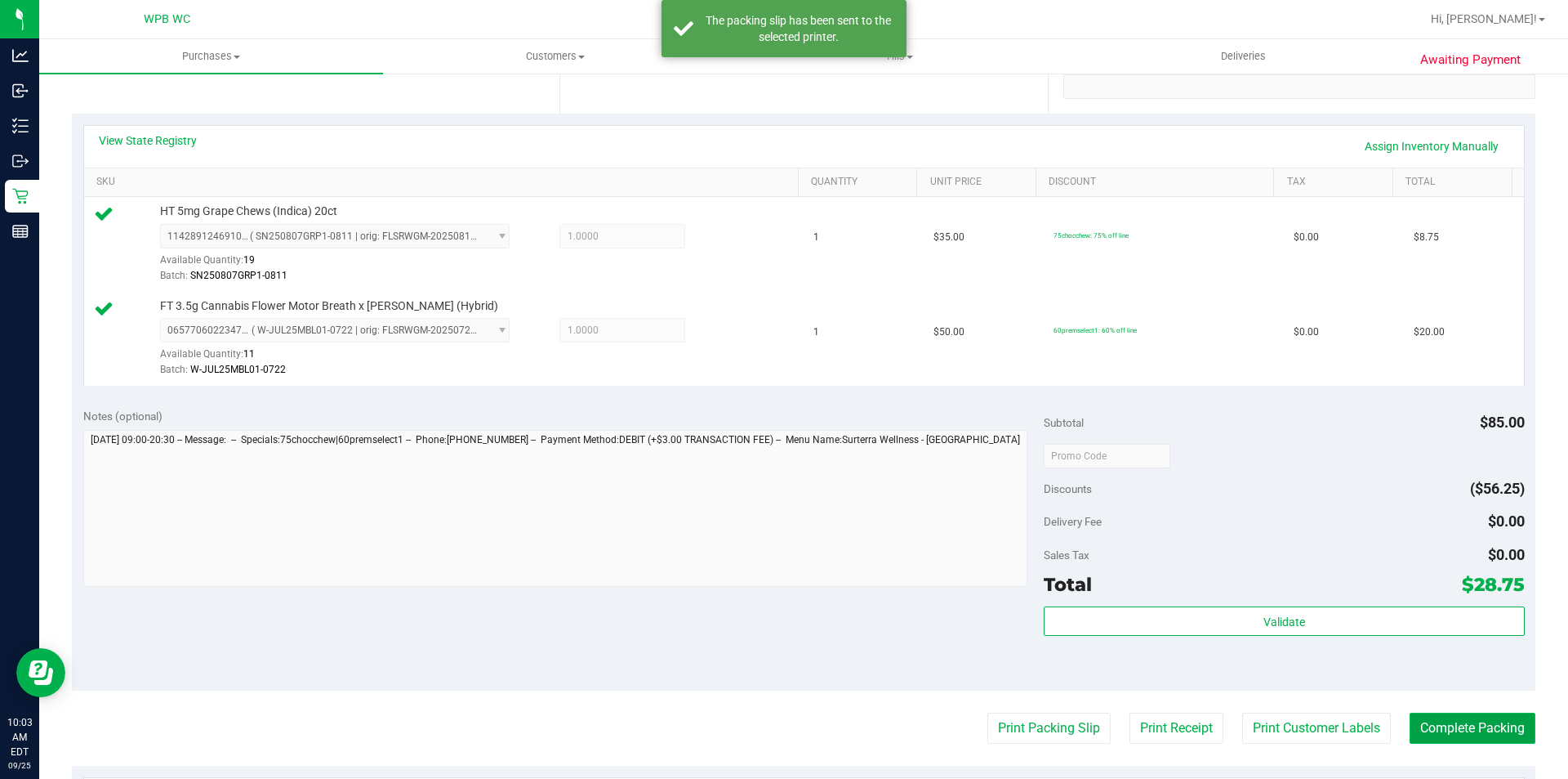
click at [1414, 716] on button "Complete Packing" at bounding box center [1472, 728] width 126 height 31
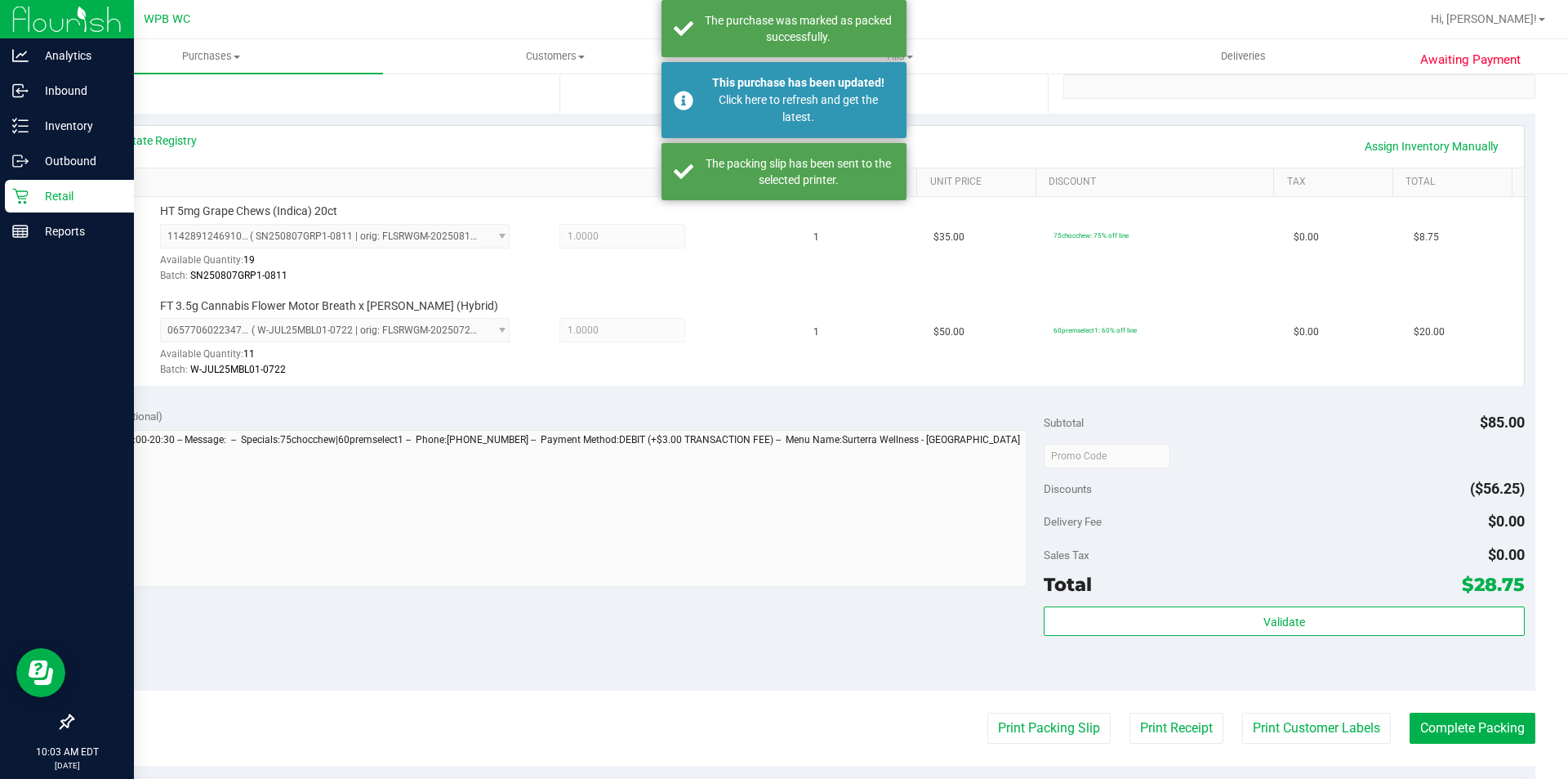
click at [50, 197] on p "Retail" at bounding box center [78, 197] width 98 height 20
